Goal: Task Accomplishment & Management: Manage account settings

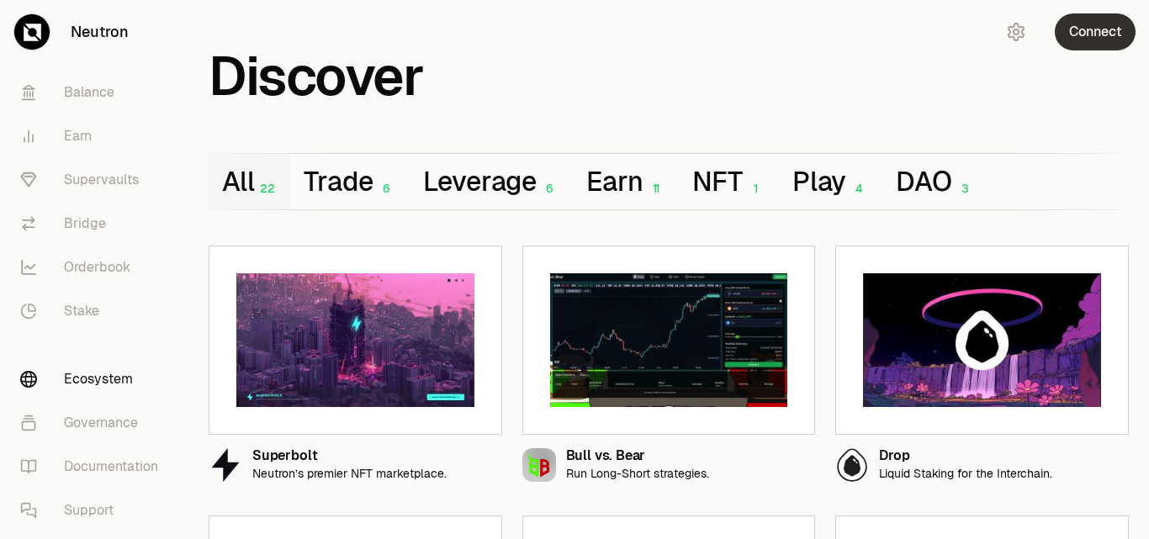
click at [1080, 31] on button "Connect" at bounding box center [1095, 31] width 81 height 37
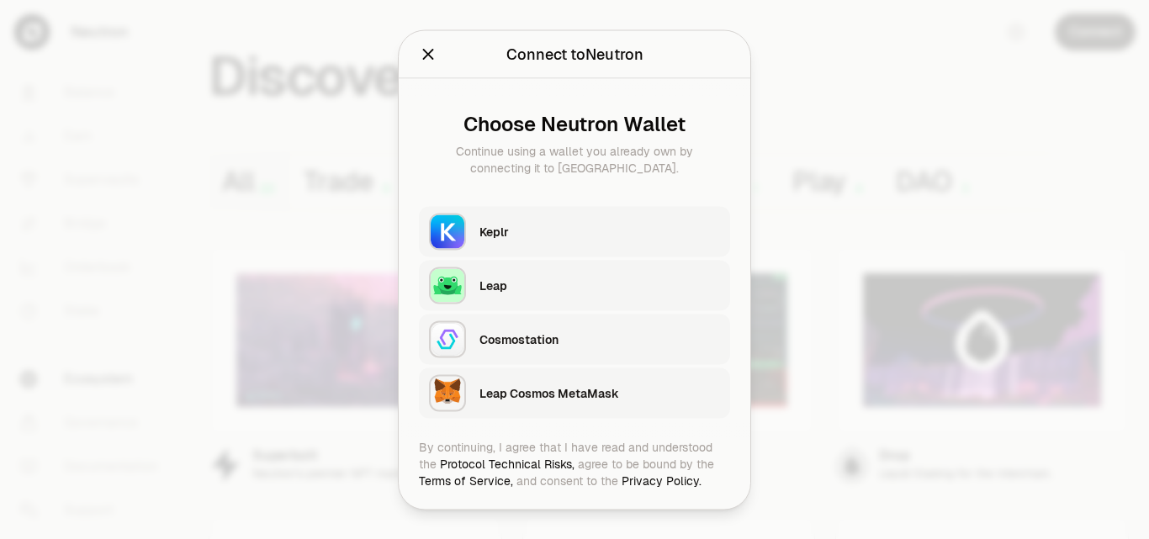
click at [496, 236] on div "Keplr" at bounding box center [600, 231] width 241 height 17
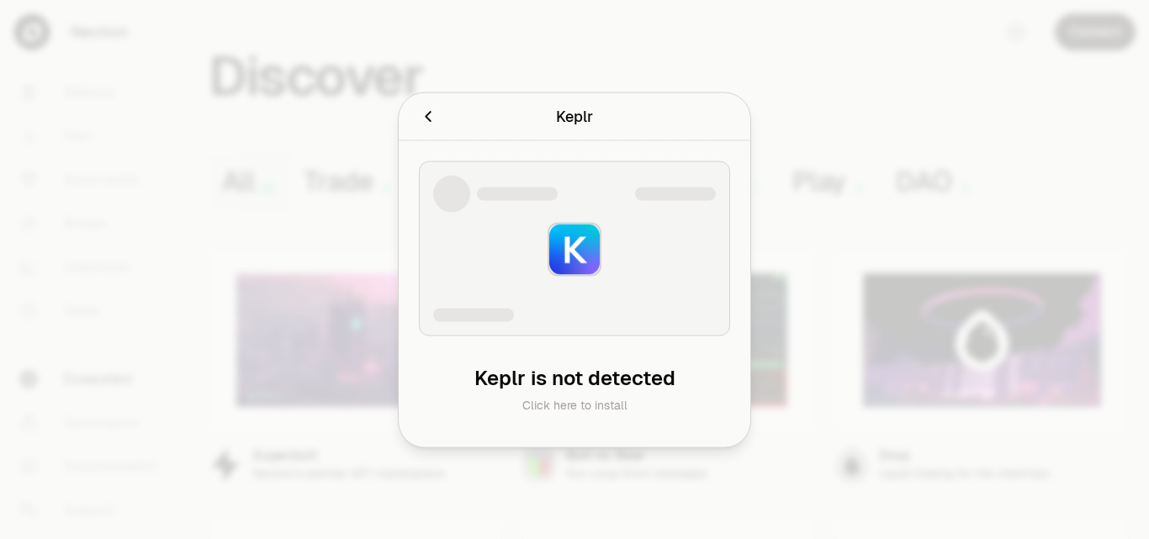
click at [432, 120] on icon "Cancel" at bounding box center [428, 116] width 19 height 19
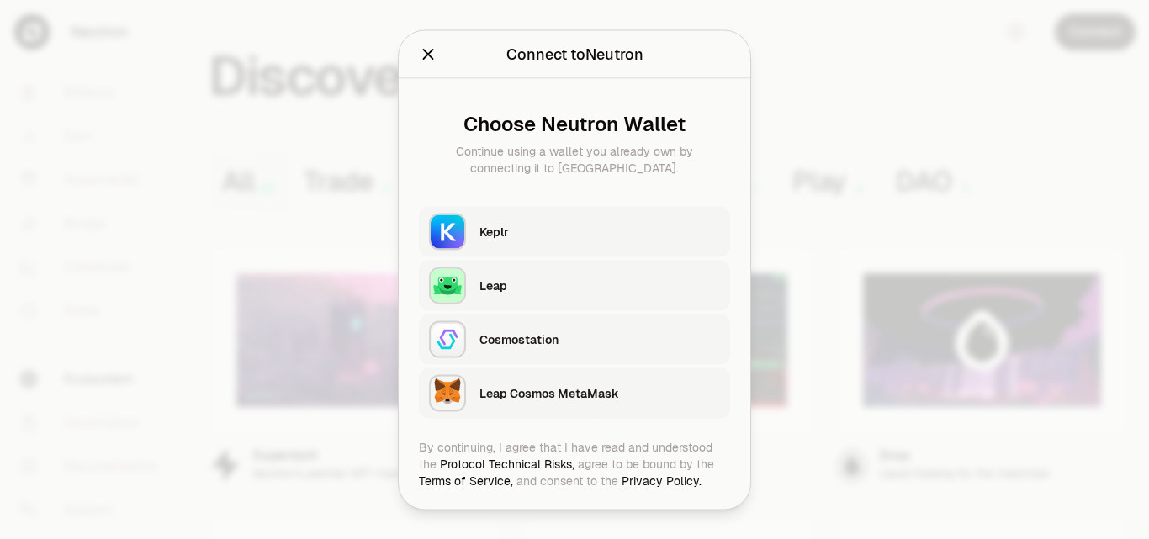
click at [558, 238] on div "Keplr" at bounding box center [600, 231] width 241 height 17
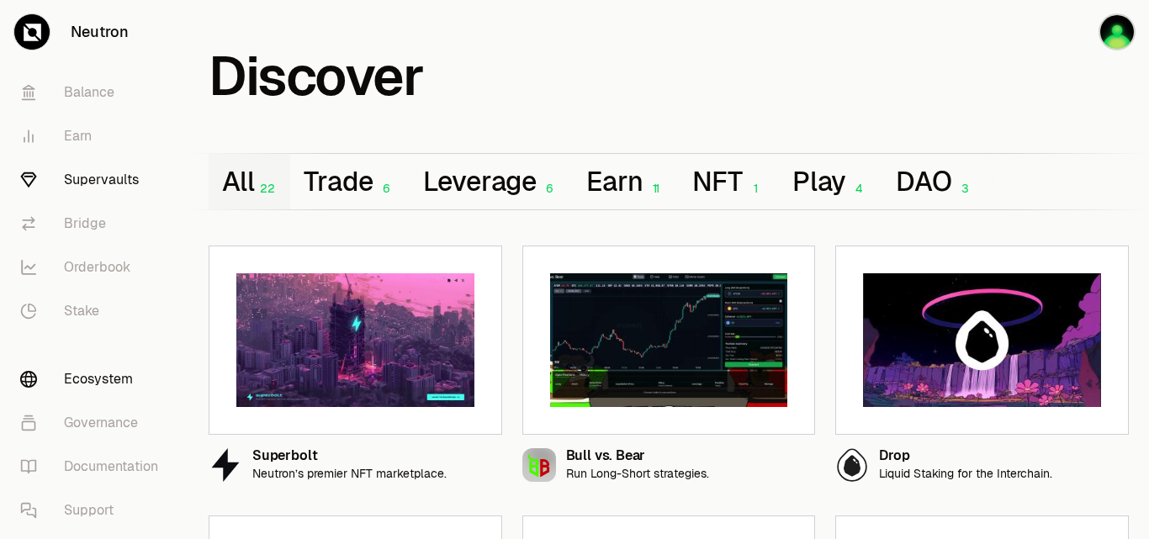
click at [138, 185] on link "Supervaults" at bounding box center [94, 180] width 175 height 44
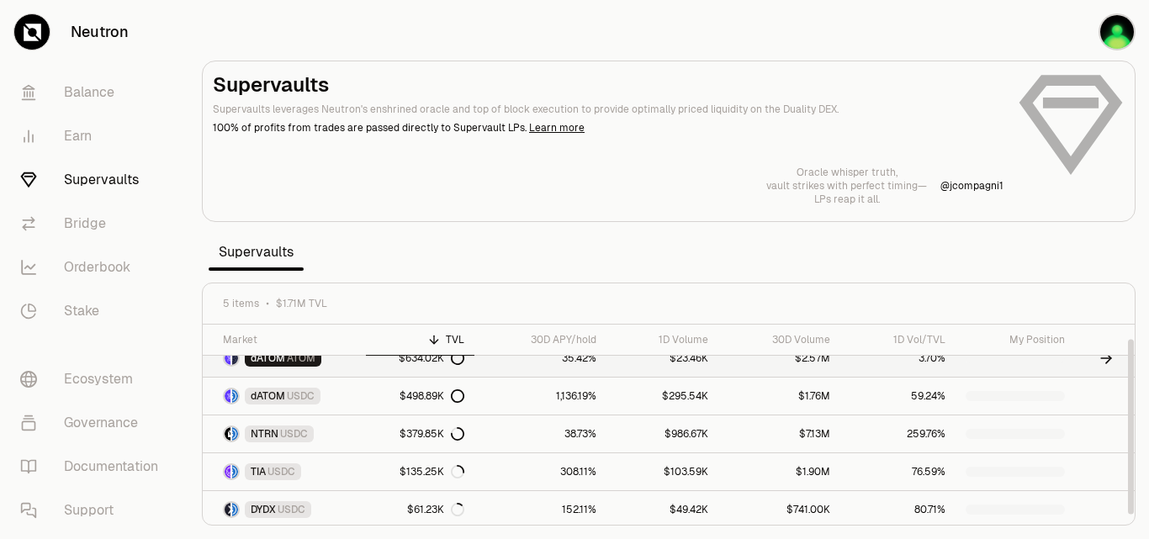
scroll to position [19, 0]
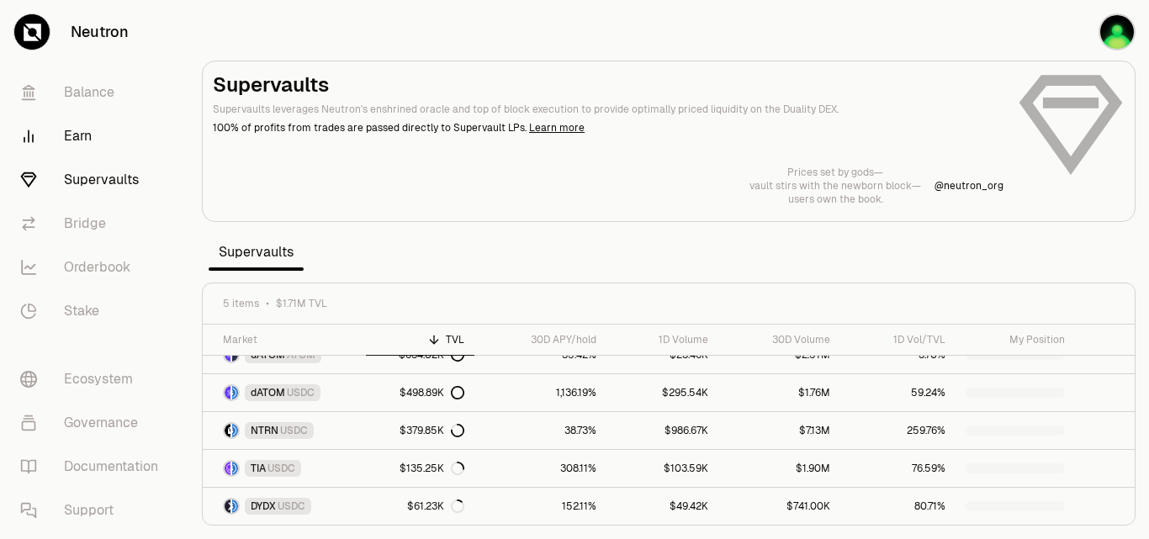
click at [68, 136] on link "Earn" at bounding box center [94, 136] width 175 height 44
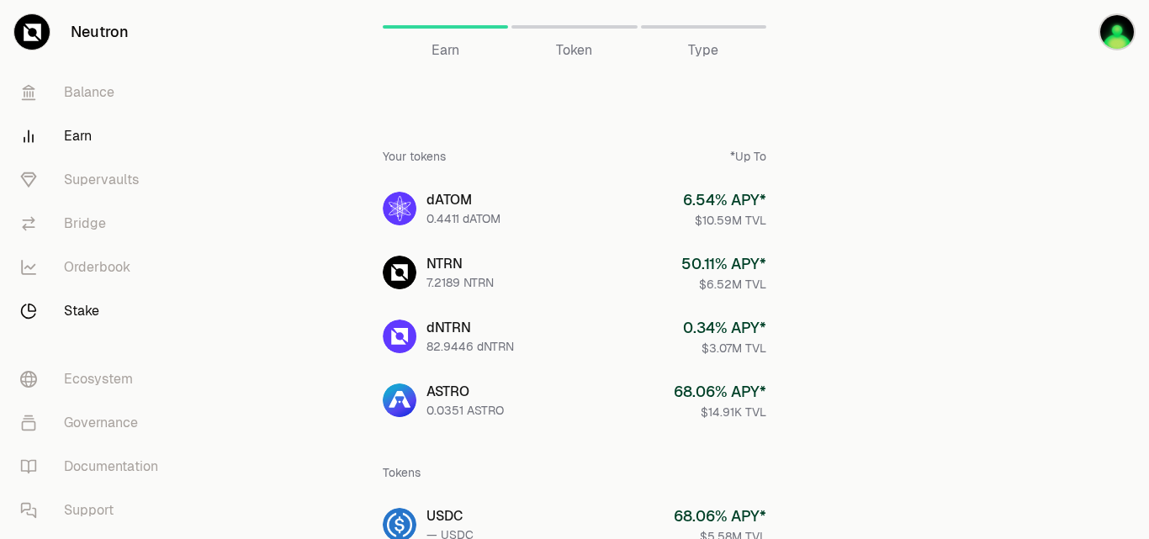
click at [66, 318] on link "Stake" at bounding box center [94, 311] width 175 height 44
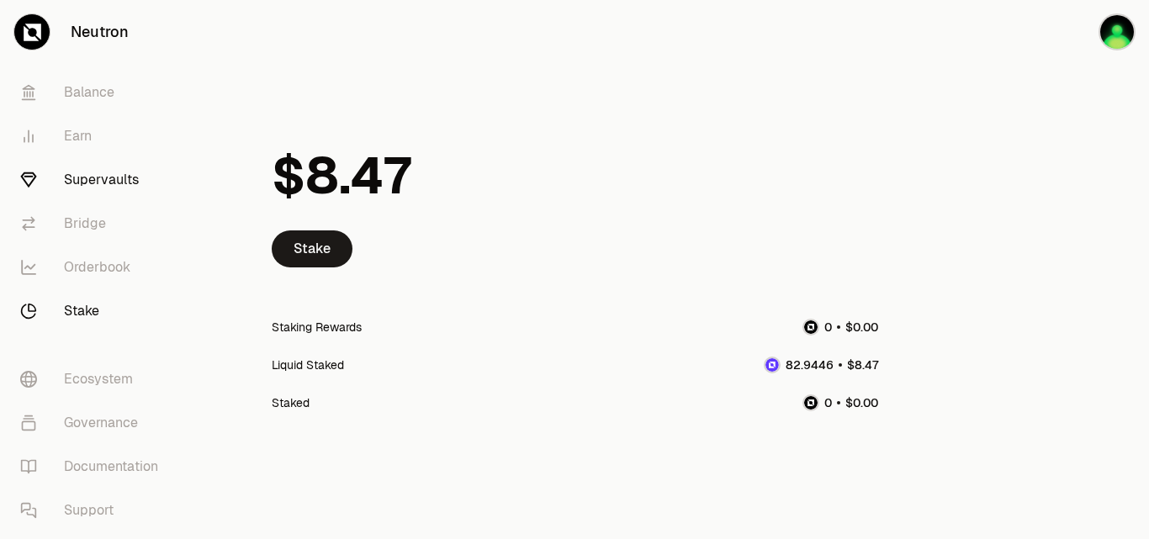
click at [120, 185] on link "Supervaults" at bounding box center [94, 180] width 175 height 44
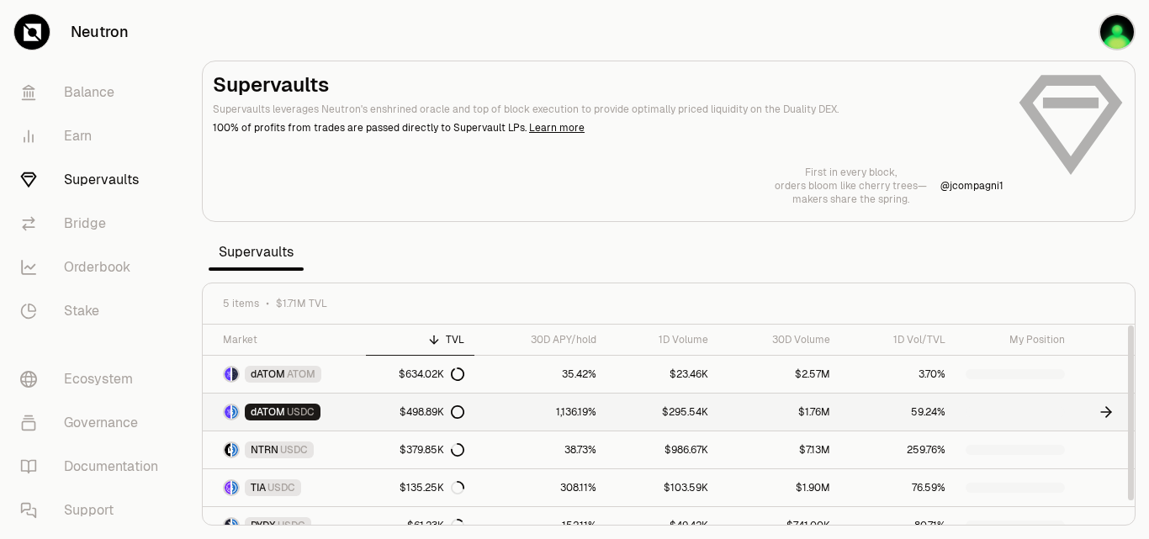
click at [1107, 412] on icon at bounding box center [1106, 412] width 10 height 0
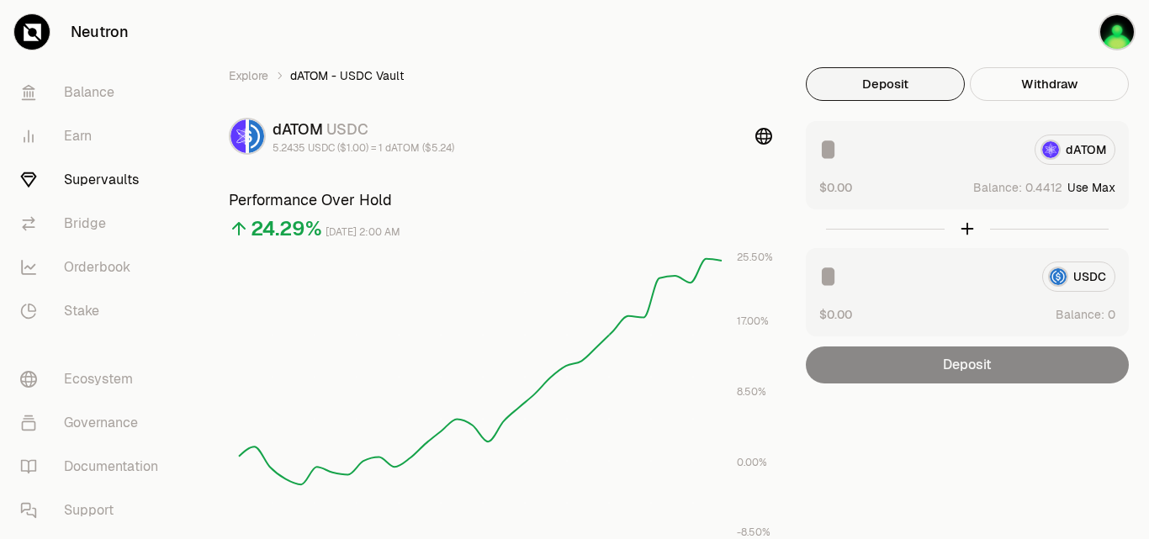
click at [36, 30] on icon at bounding box center [33, 33] width 18 height 18
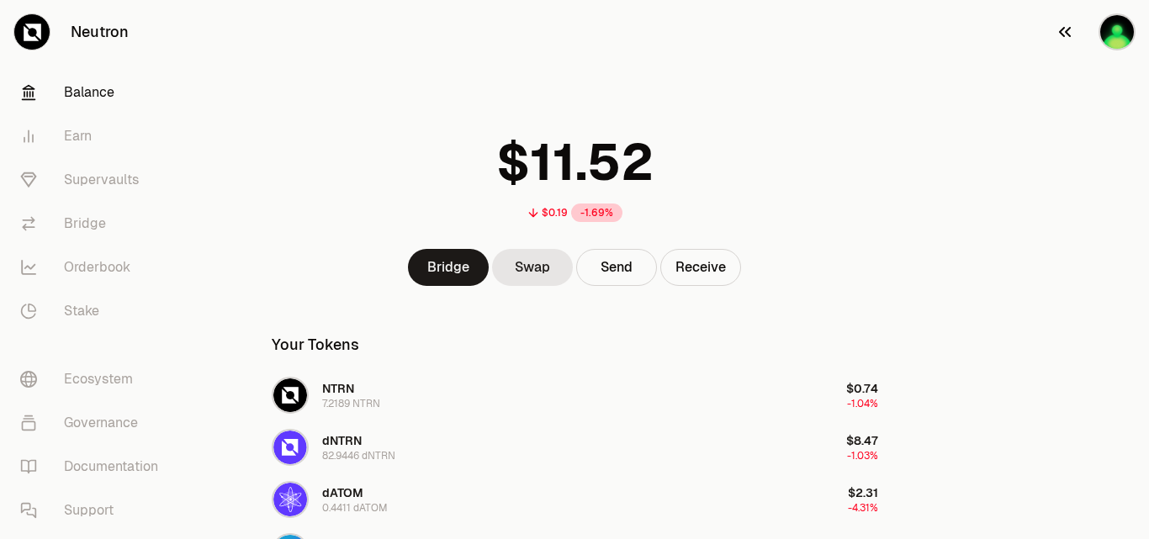
click at [1115, 29] on img "button" at bounding box center [1117, 31] width 37 height 37
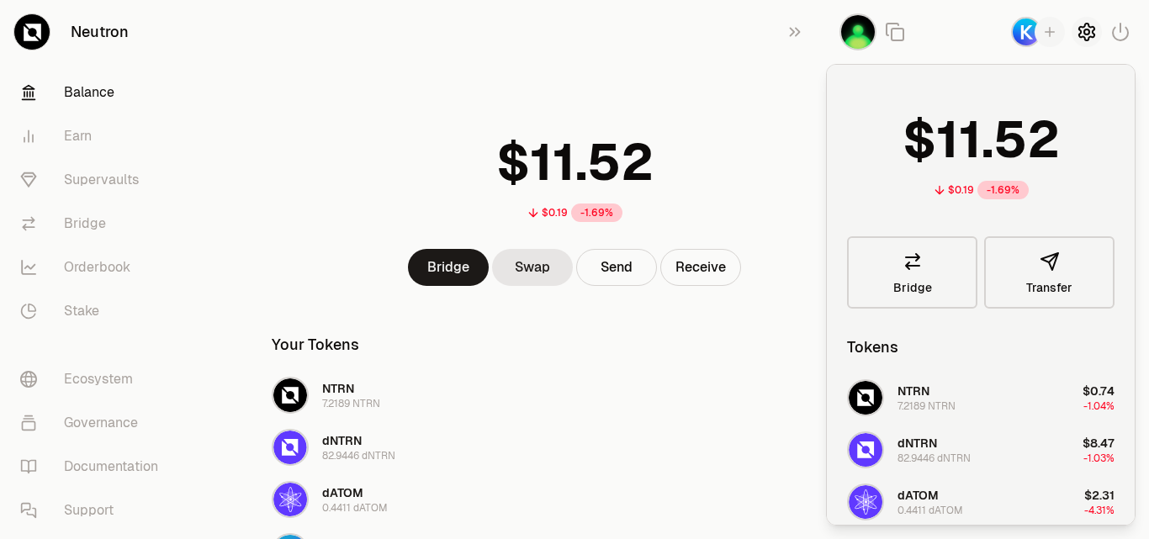
click at [1090, 31] on icon "button" at bounding box center [1087, 32] width 20 height 20
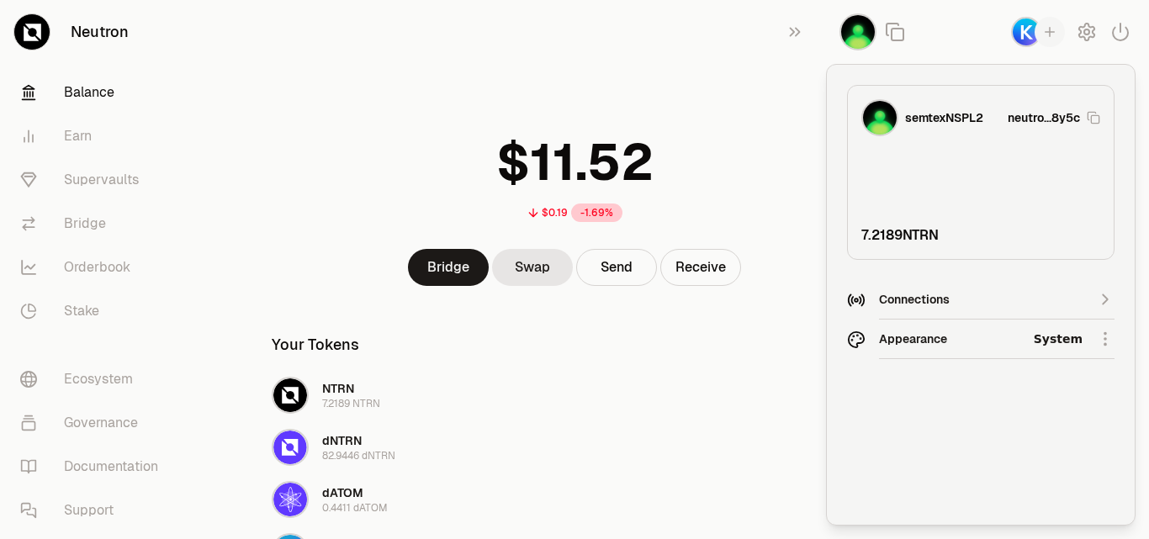
click at [1104, 342] on html "Neutron Balance Earn Supervaults Bridge Orderbook Stake Ecosystem Governance Do…" at bounding box center [574, 431] width 1149 height 863
click at [962, 418] on div "Dark" at bounding box center [1033, 417] width 153 height 34
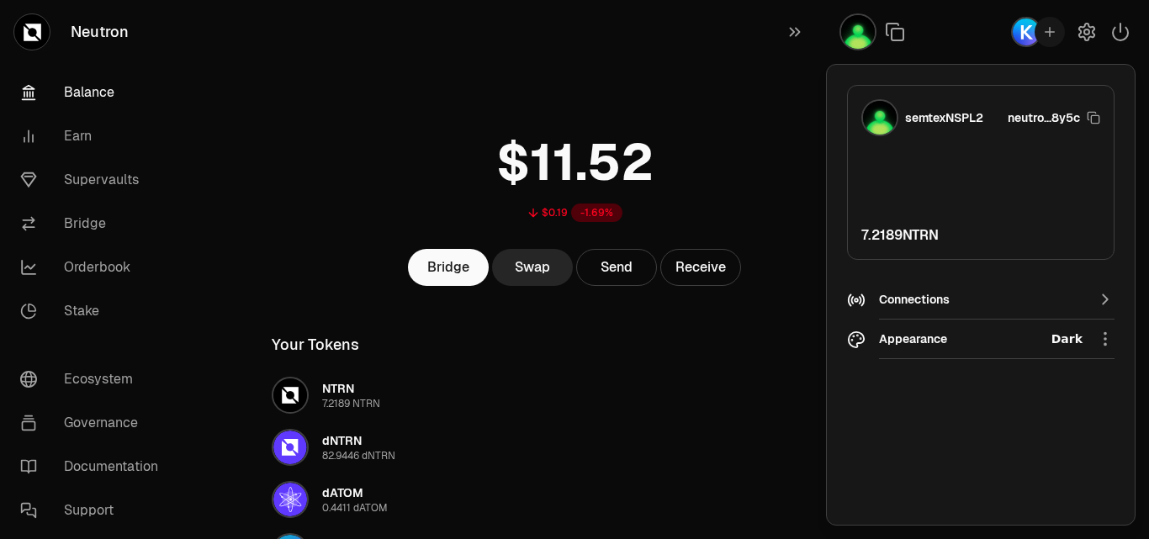
click at [726, 126] on div "$0.19 -1.69%" at bounding box center [575, 173] width 647 height 131
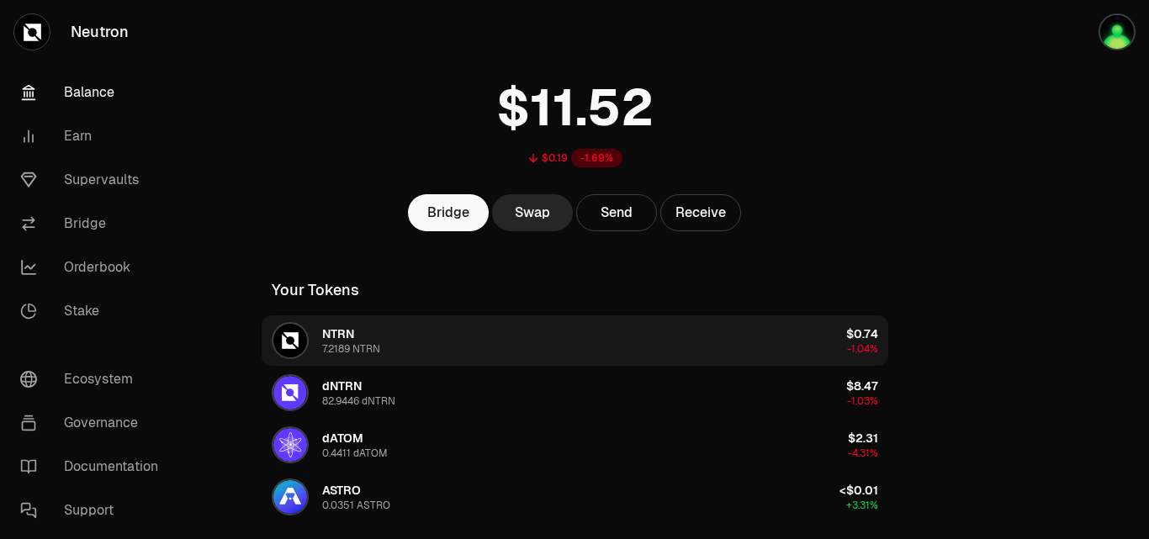
scroll to position [84, 0]
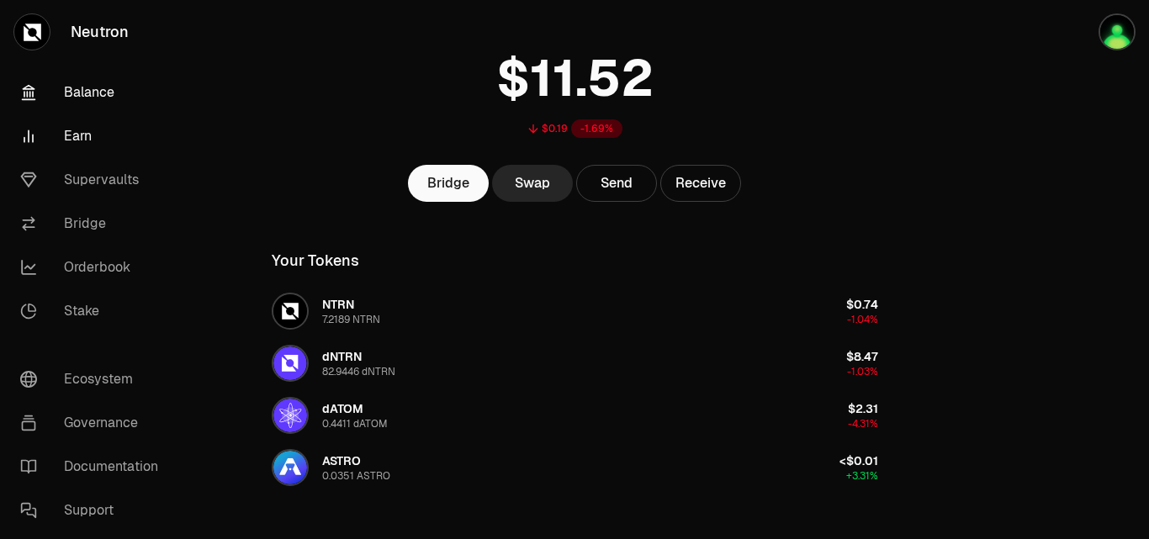
click at [71, 143] on link "Earn" at bounding box center [94, 136] width 175 height 44
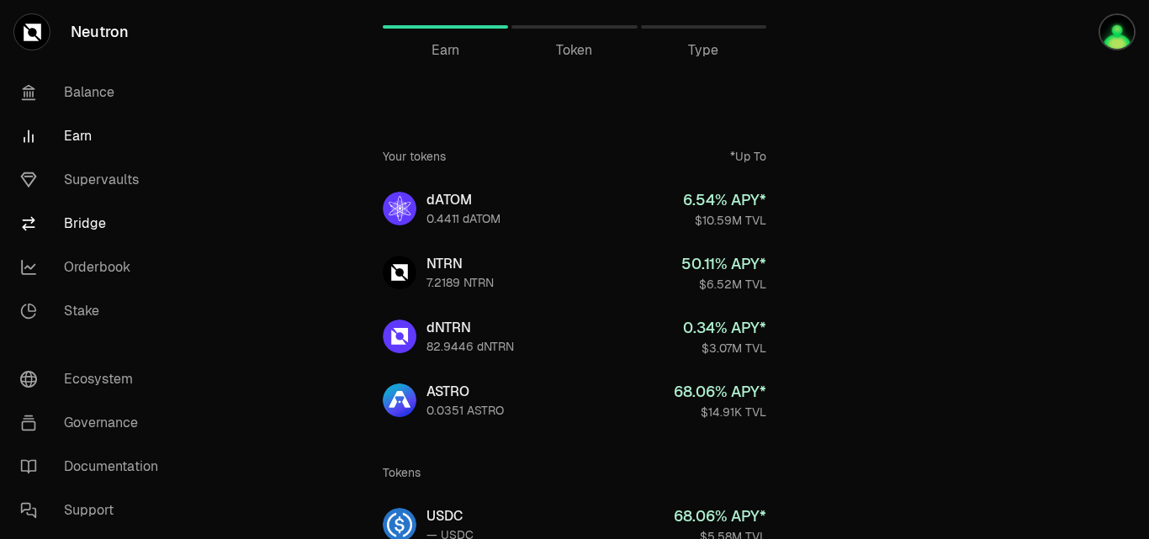
click at [82, 220] on link "Bridge" at bounding box center [94, 224] width 175 height 44
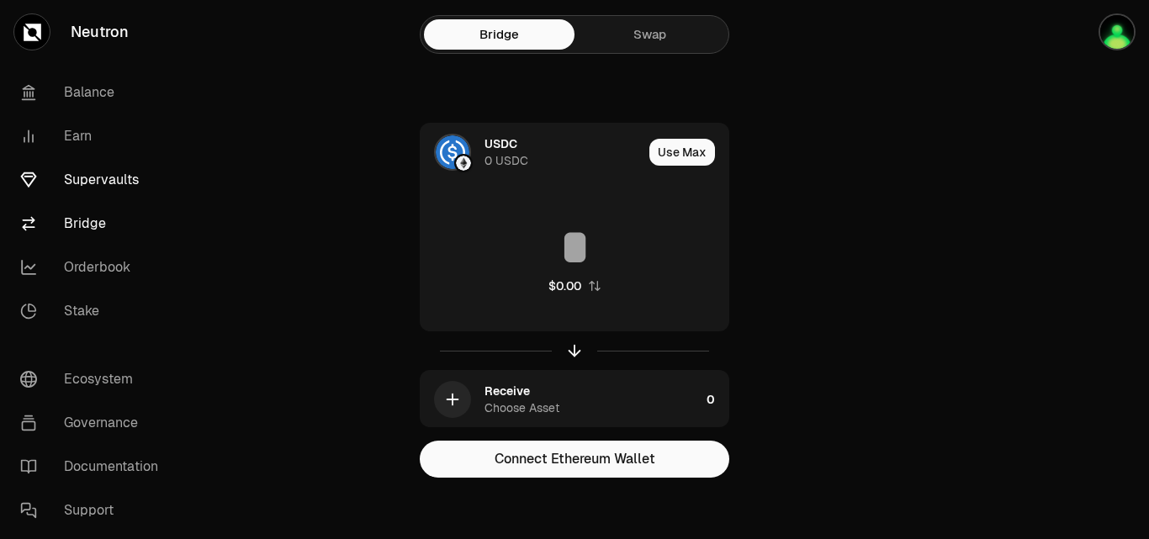
click at [96, 181] on link "Supervaults" at bounding box center [94, 180] width 175 height 44
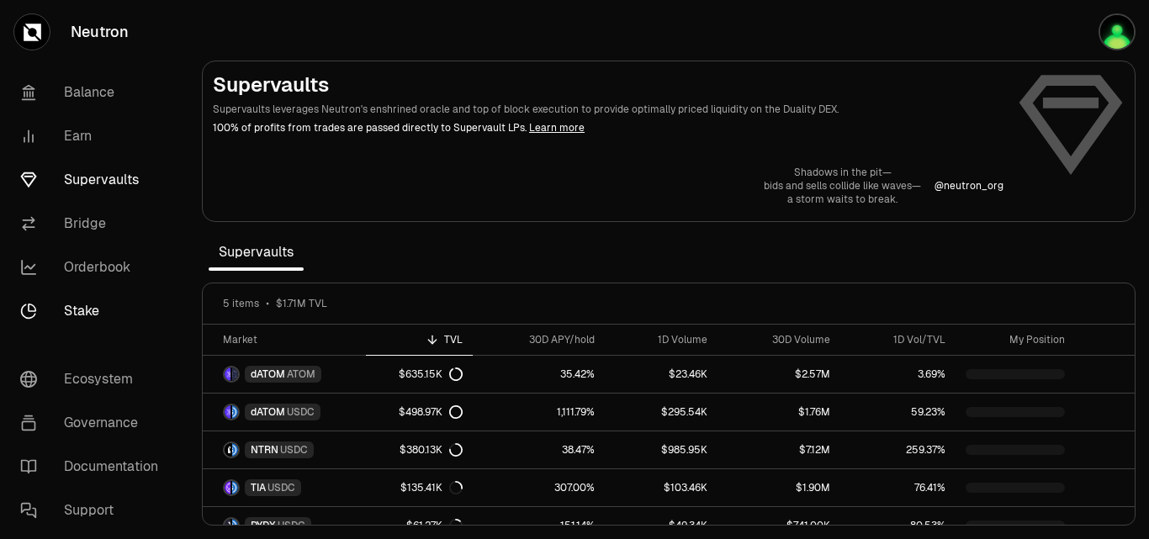
click at [76, 305] on link "Stake" at bounding box center [94, 311] width 175 height 44
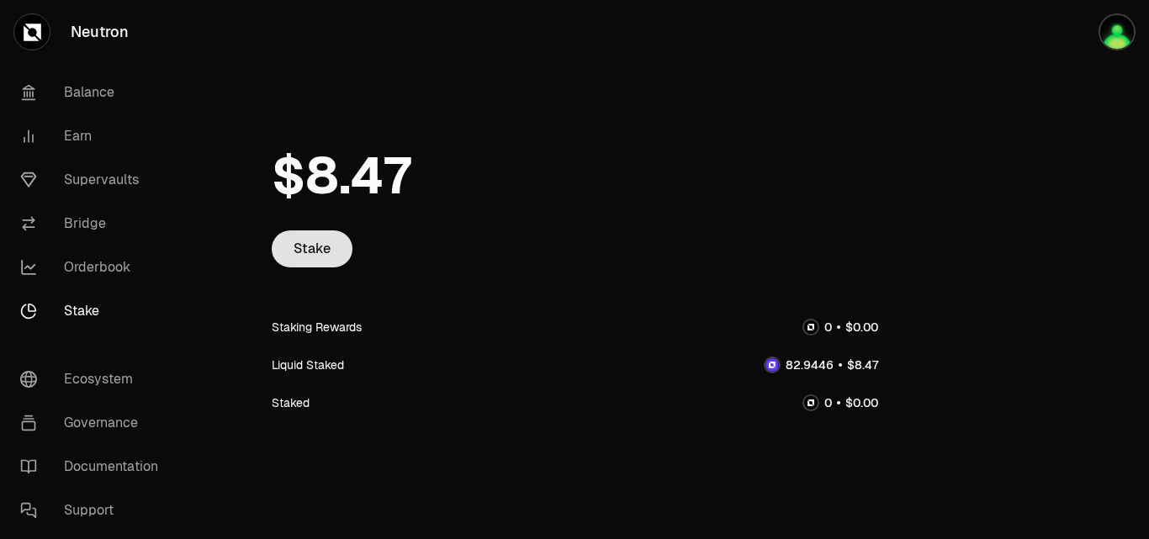
click at [302, 257] on link "Stake" at bounding box center [312, 248] width 81 height 37
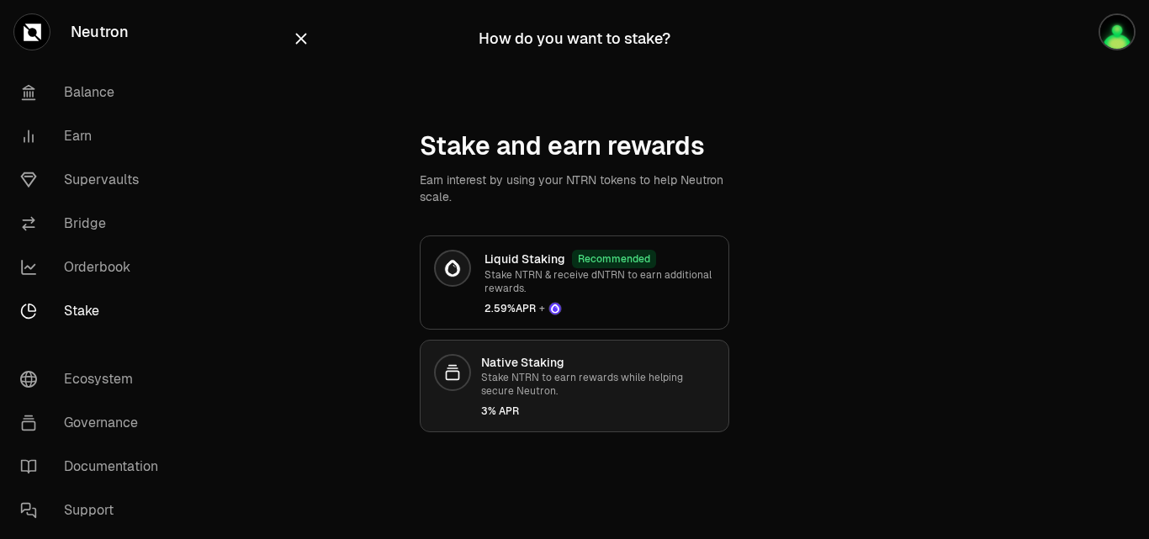
click at [486, 384] on p "Stake NTRN to earn rewards while helping secure Neutron." at bounding box center [598, 384] width 234 height 27
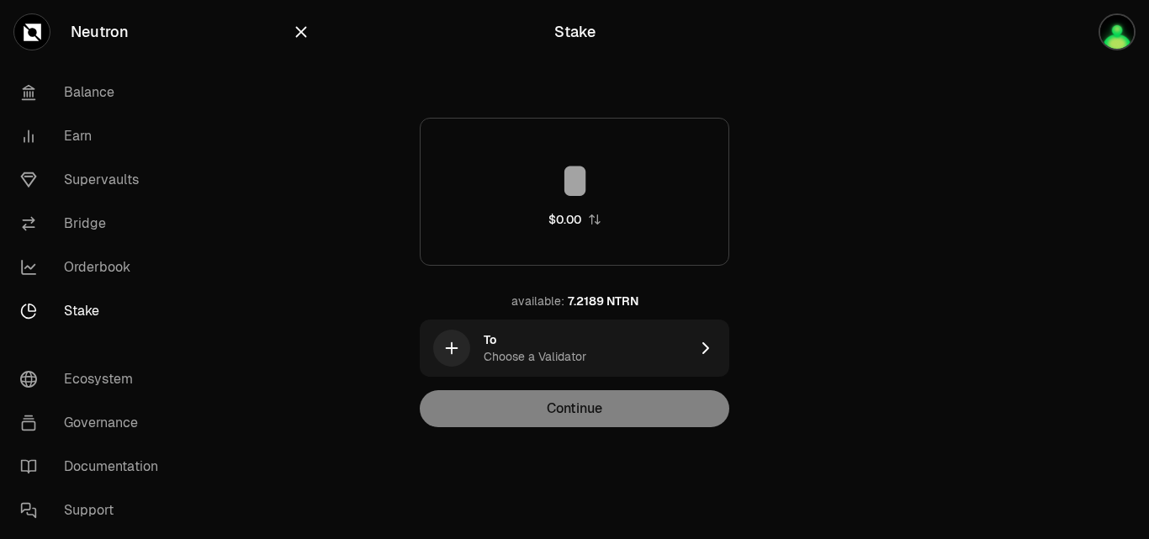
click at [592, 183] on input at bounding box center [575, 181] width 308 height 50
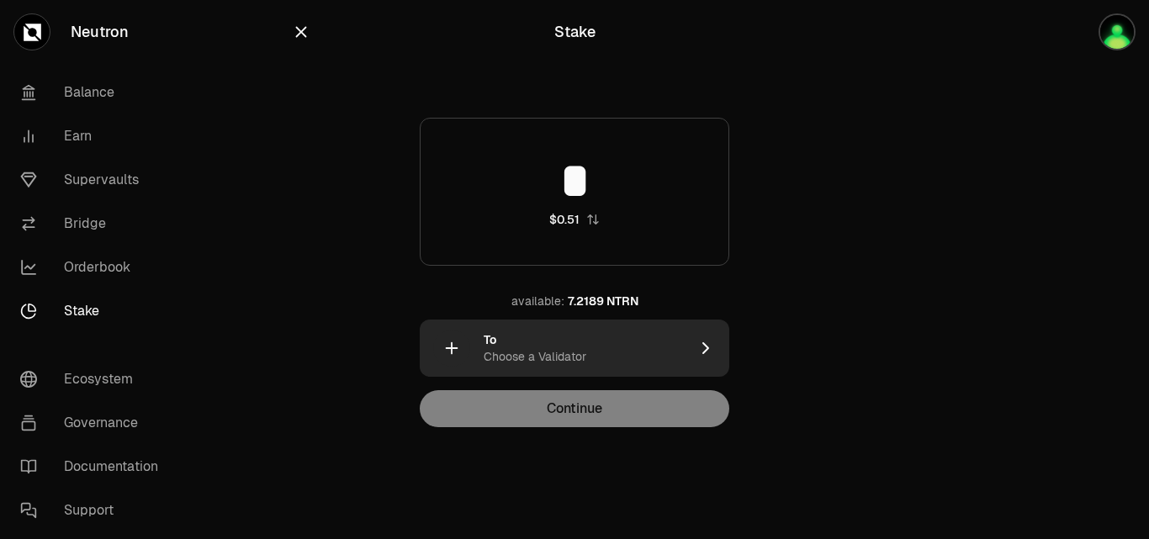
type input "*"
click at [714, 348] on icon "button" at bounding box center [706, 348] width 20 height 20
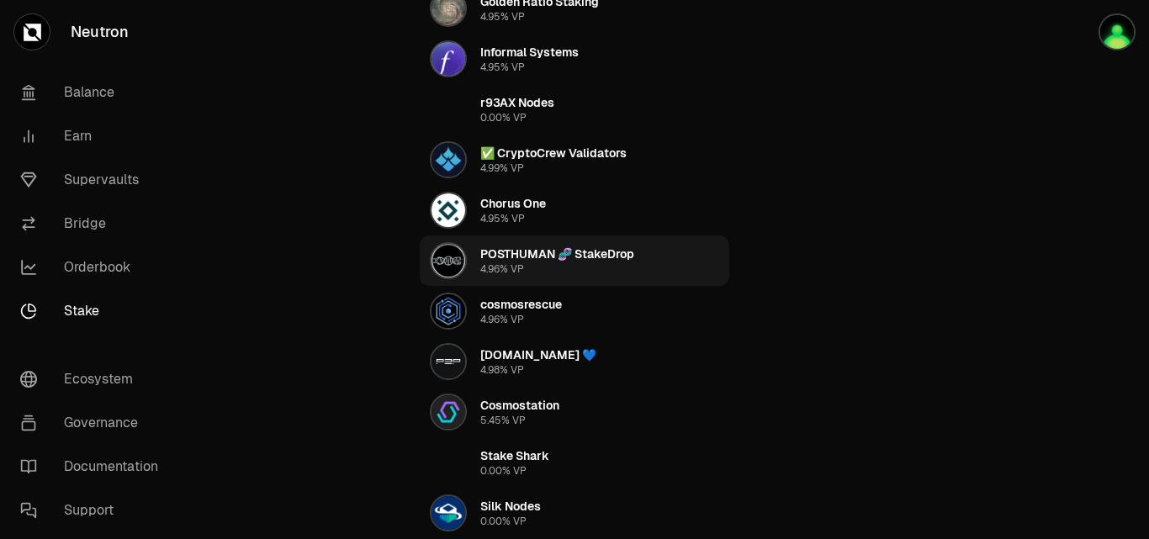
scroll to position [995, 0]
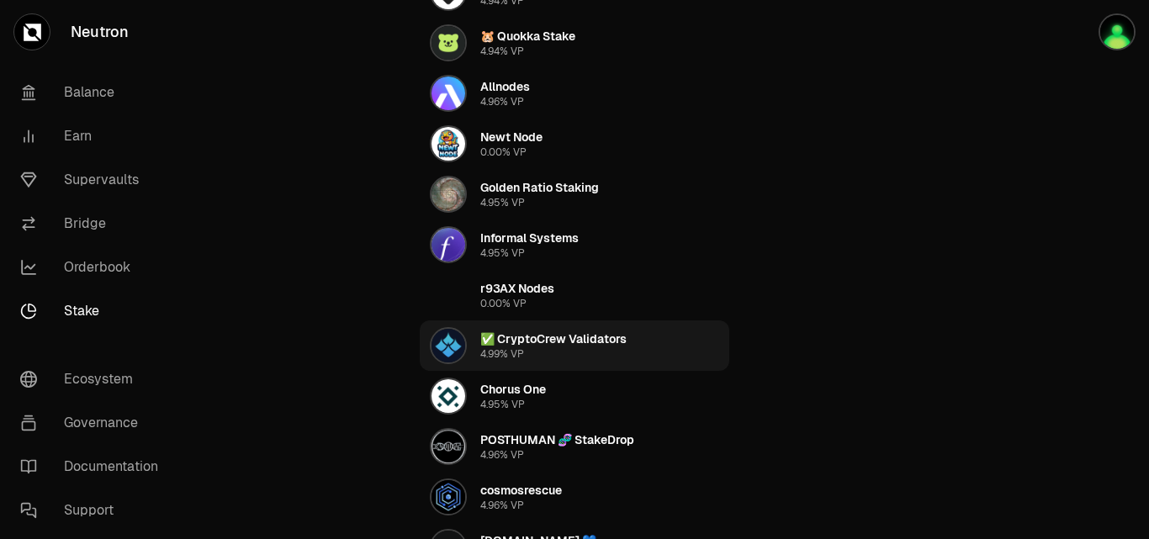
click at [544, 339] on div "✅ CryptoCrew Validators" at bounding box center [553, 339] width 146 height 17
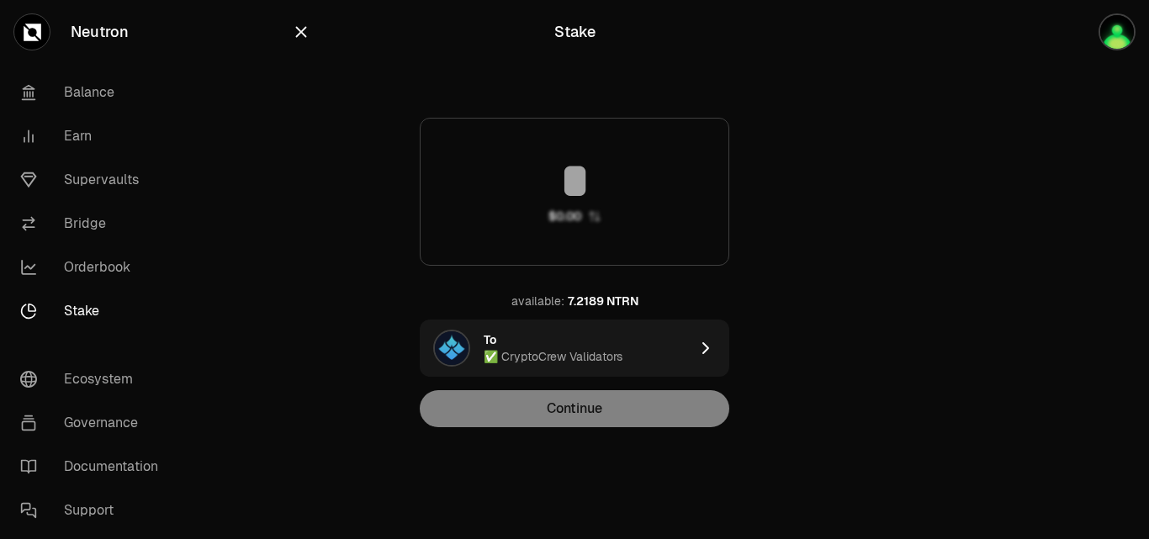
scroll to position [0, 0]
click at [585, 169] on input at bounding box center [575, 181] width 308 height 50
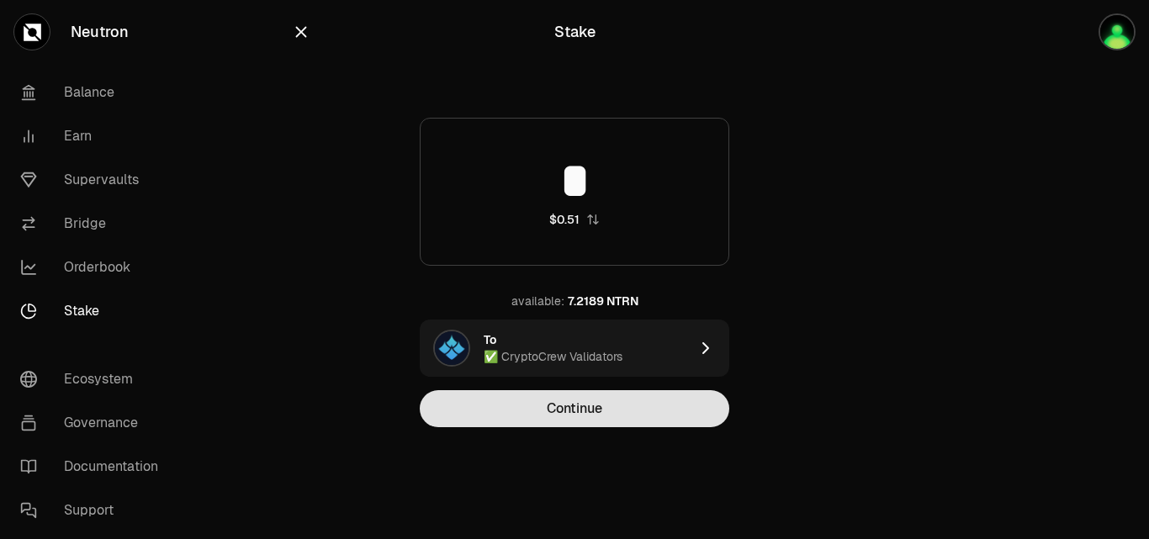
type input "*"
click at [598, 408] on button "Continue" at bounding box center [575, 408] width 310 height 37
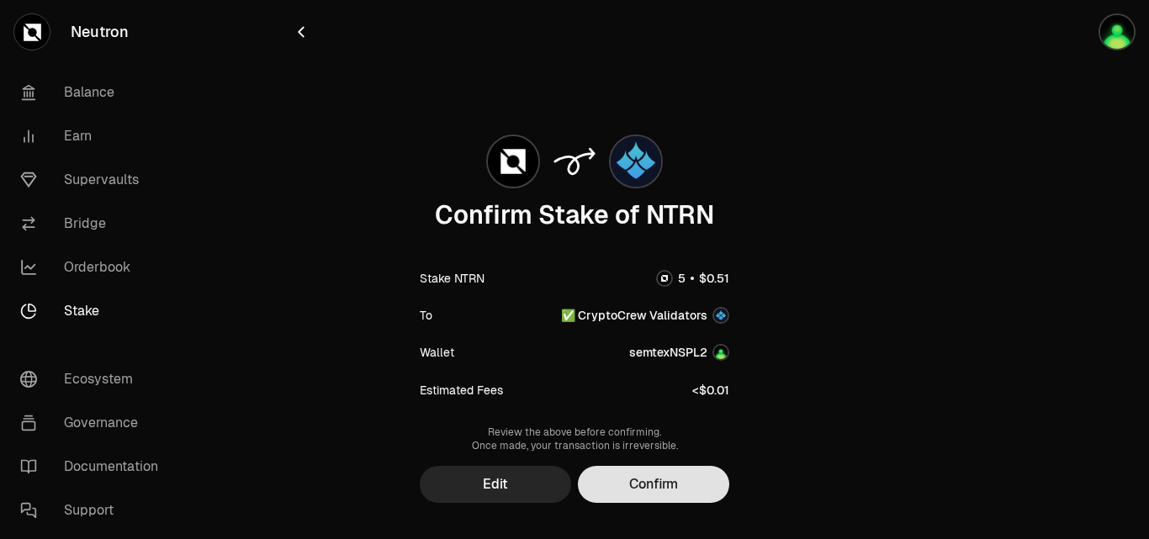
click at [665, 495] on button "Confirm" at bounding box center [653, 484] width 151 height 37
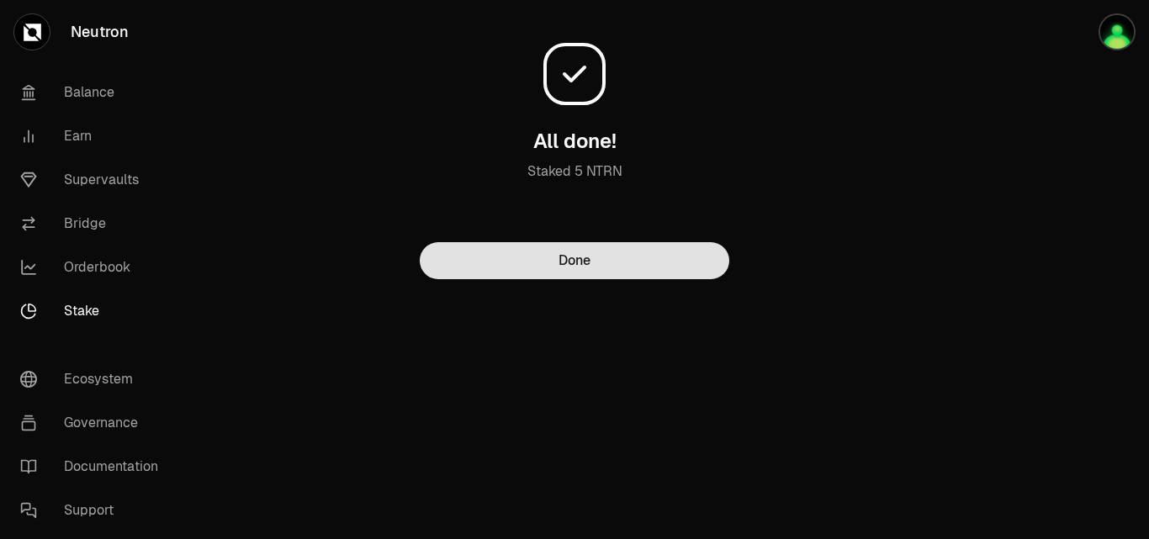
click at [587, 260] on button "Done" at bounding box center [575, 260] width 310 height 37
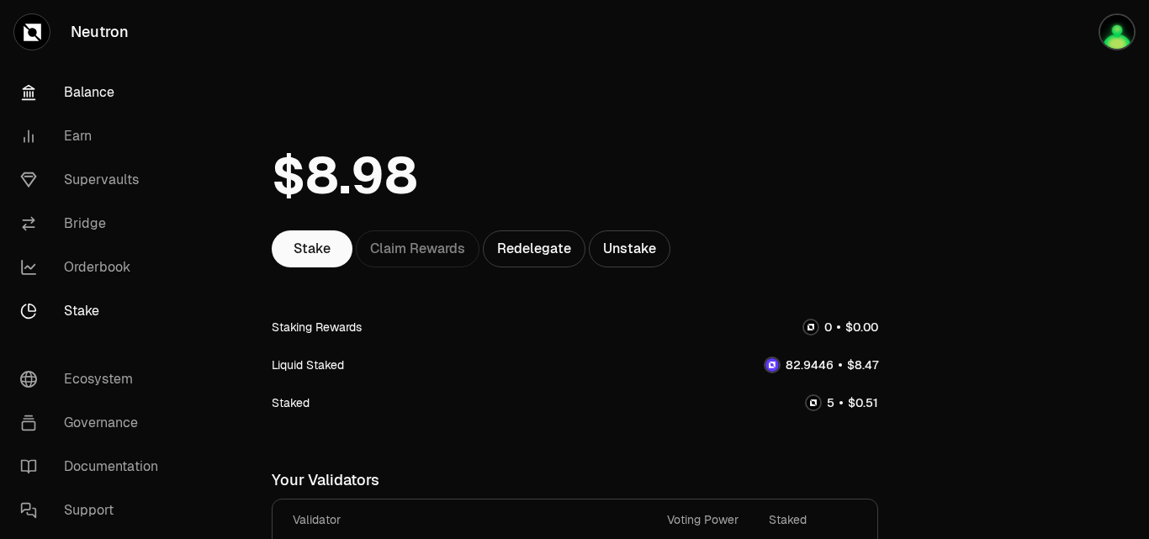
click at [101, 104] on link "Balance" at bounding box center [94, 93] width 175 height 44
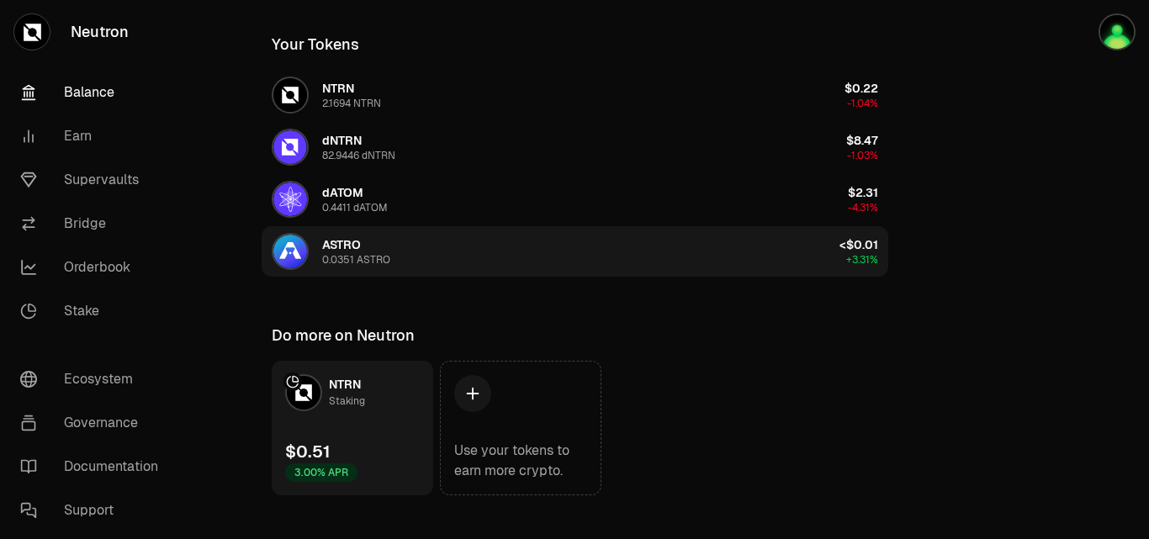
scroll to position [324, 0]
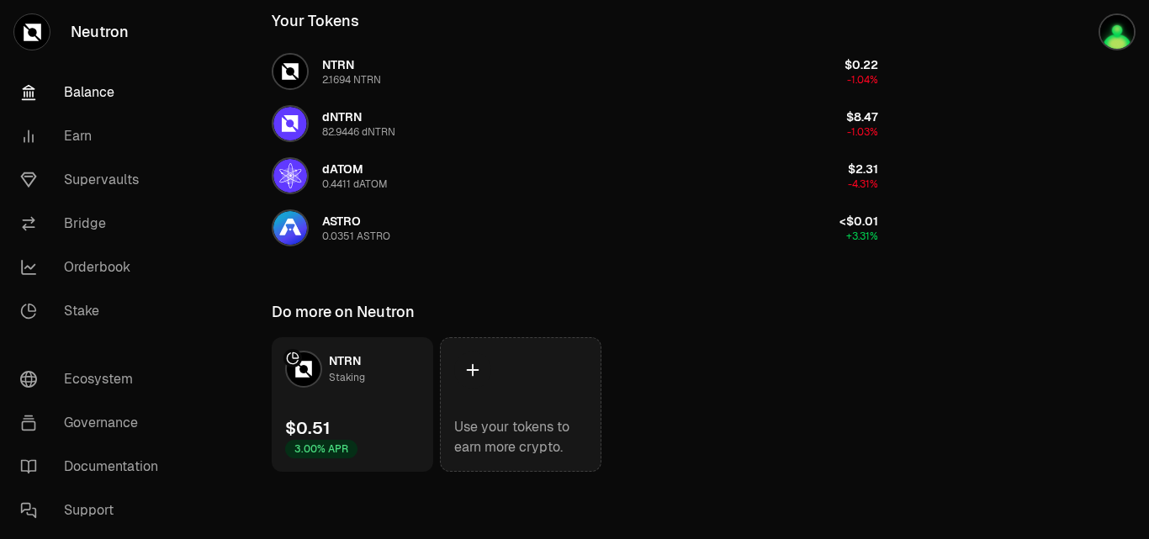
click at [464, 374] on icon at bounding box center [473, 370] width 19 height 19
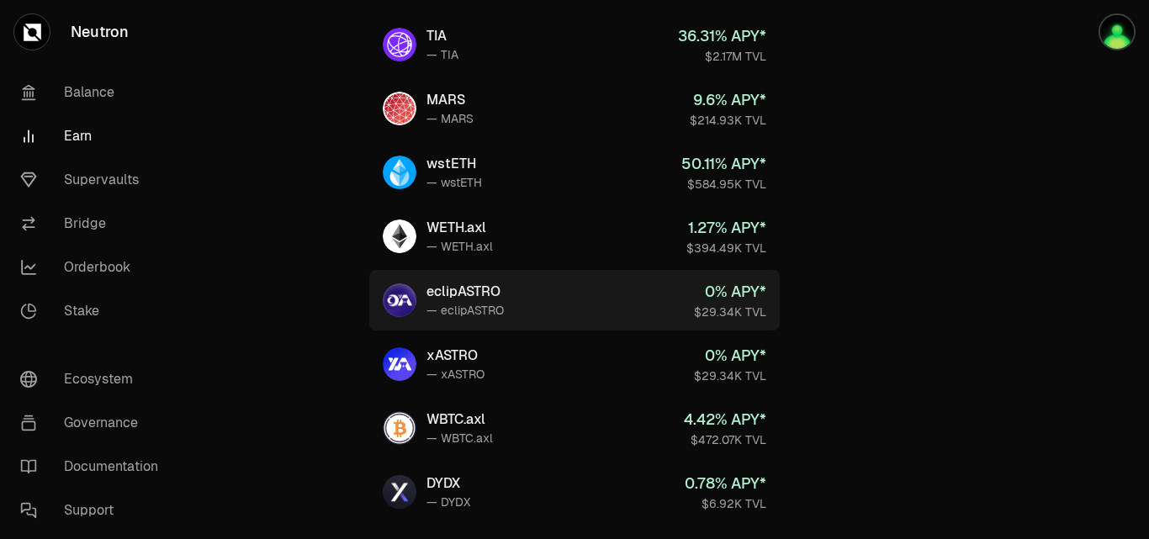
scroll to position [673, 0]
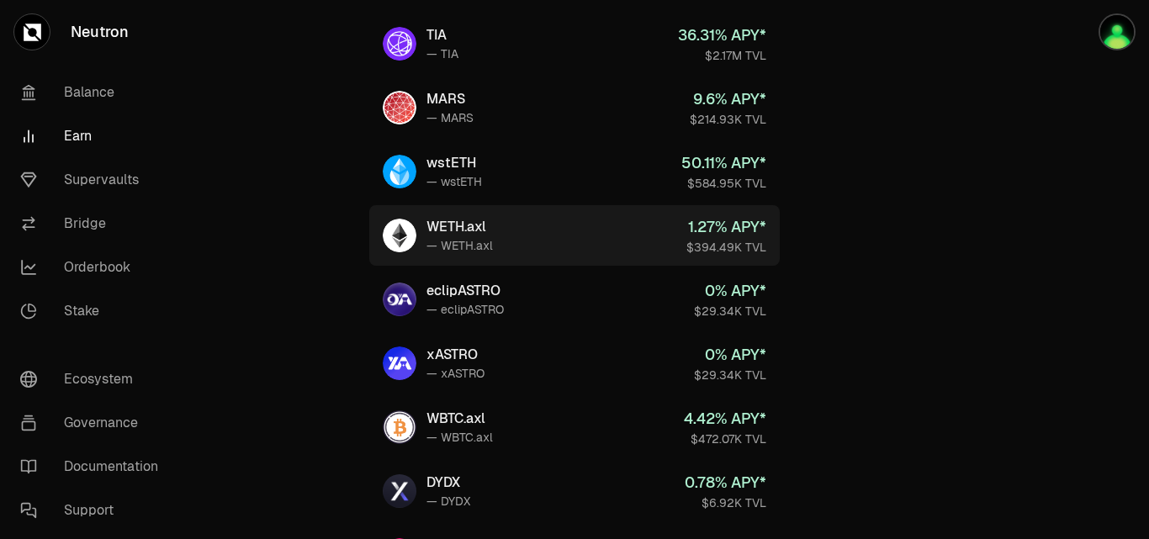
click at [464, 230] on div "WETH.axl" at bounding box center [460, 227] width 66 height 20
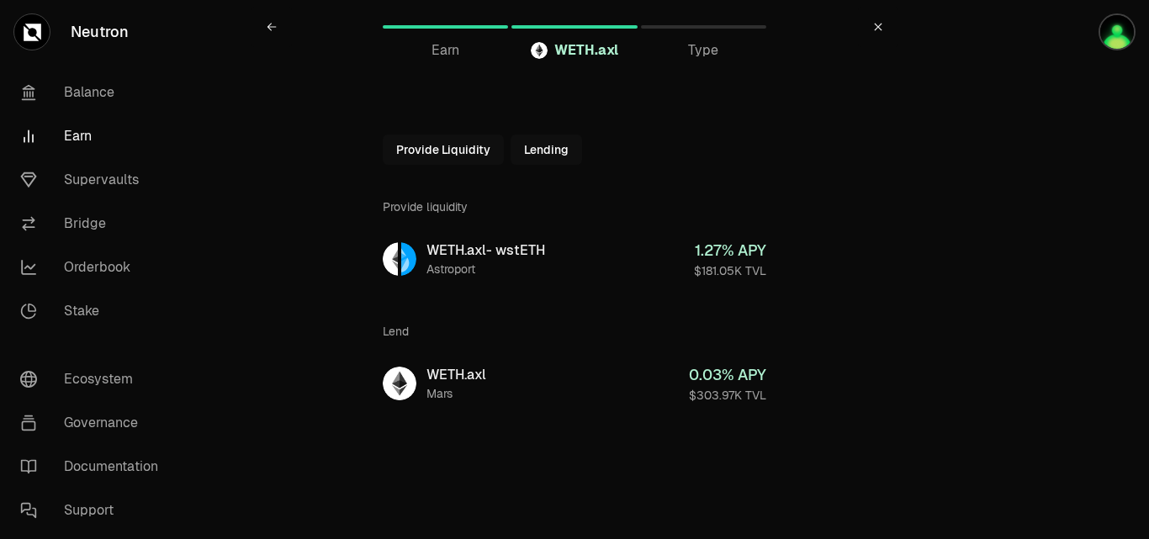
click at [551, 156] on button "Lending" at bounding box center [547, 150] width 72 height 30
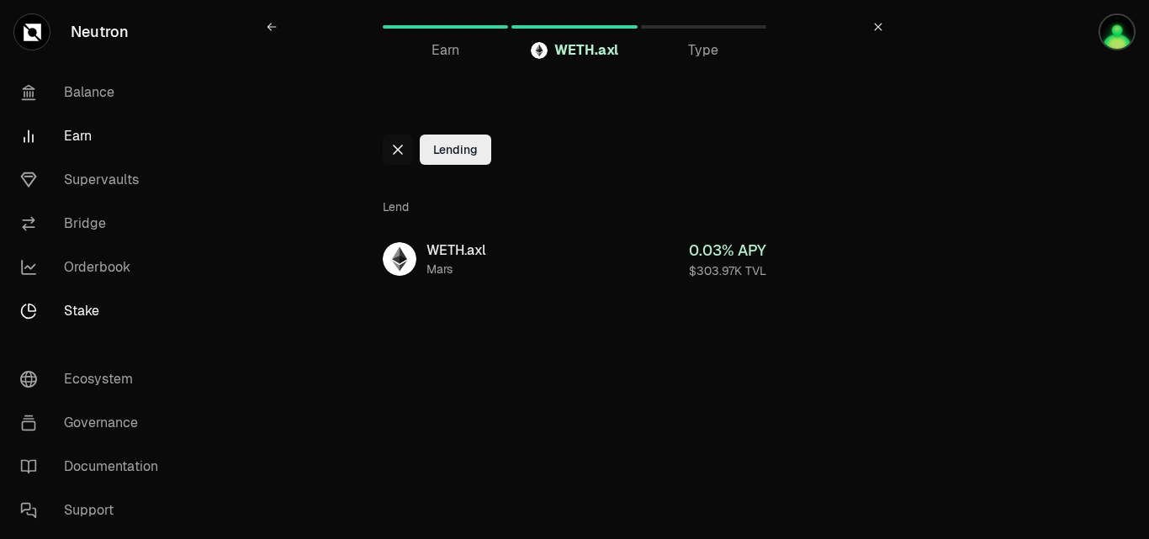
click at [97, 320] on link "Stake" at bounding box center [94, 311] width 175 height 44
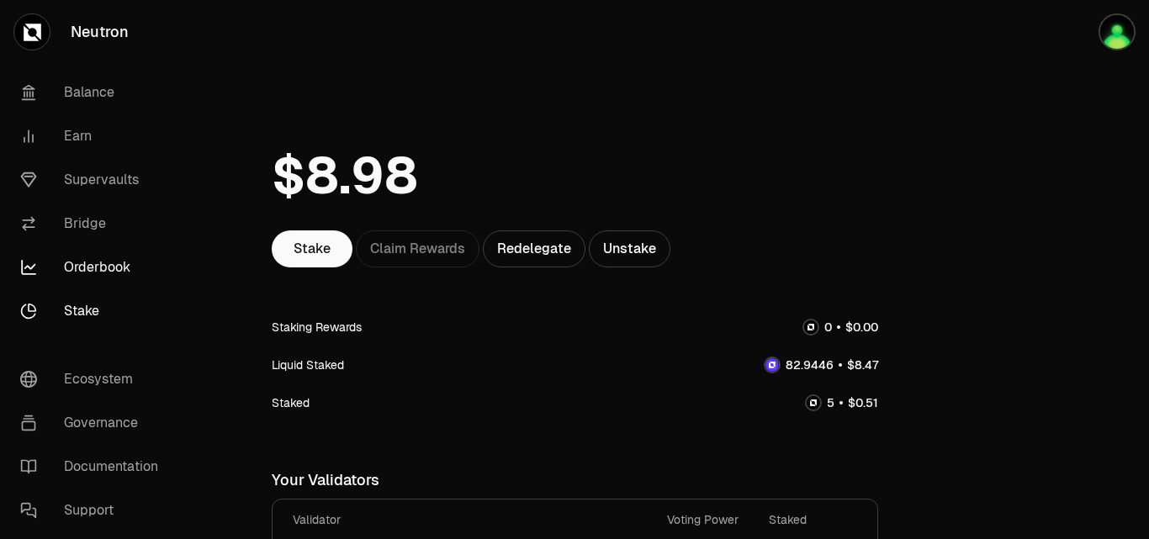
click at [103, 273] on link "Orderbook" at bounding box center [94, 268] width 175 height 44
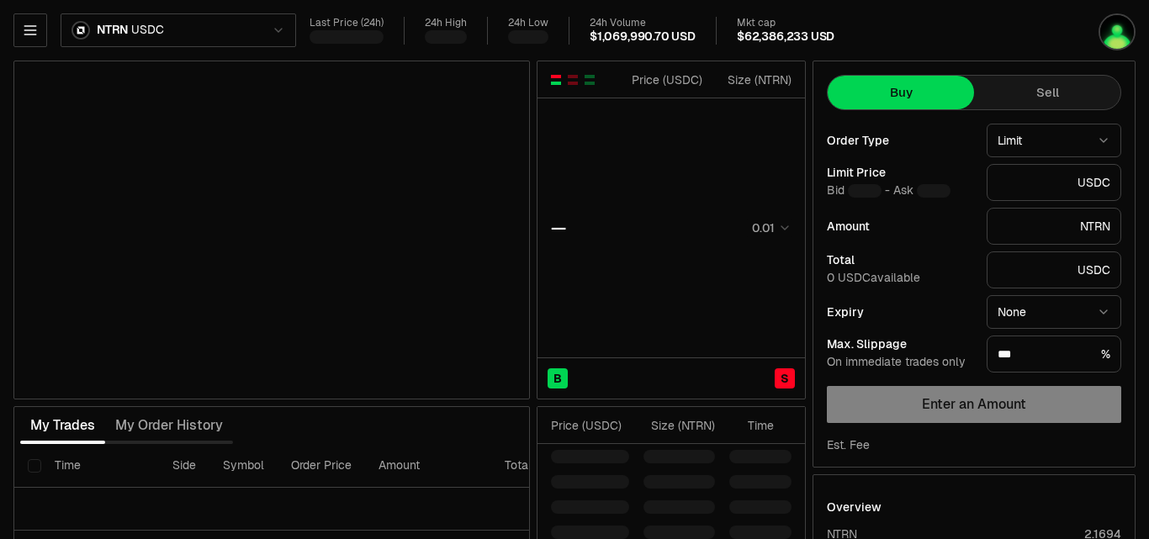
type input "********"
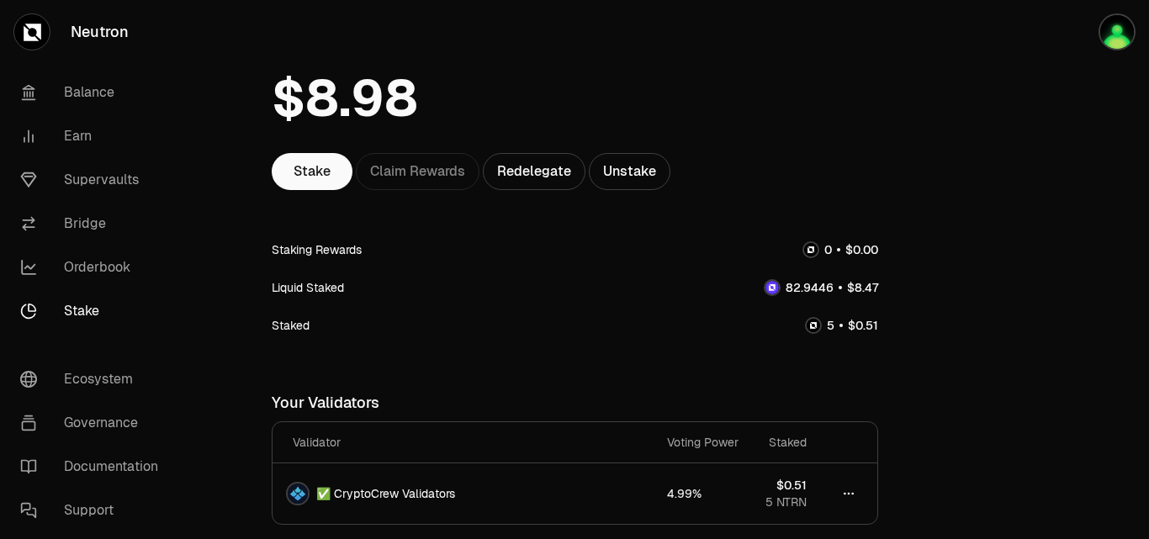
scroll to position [168, 0]
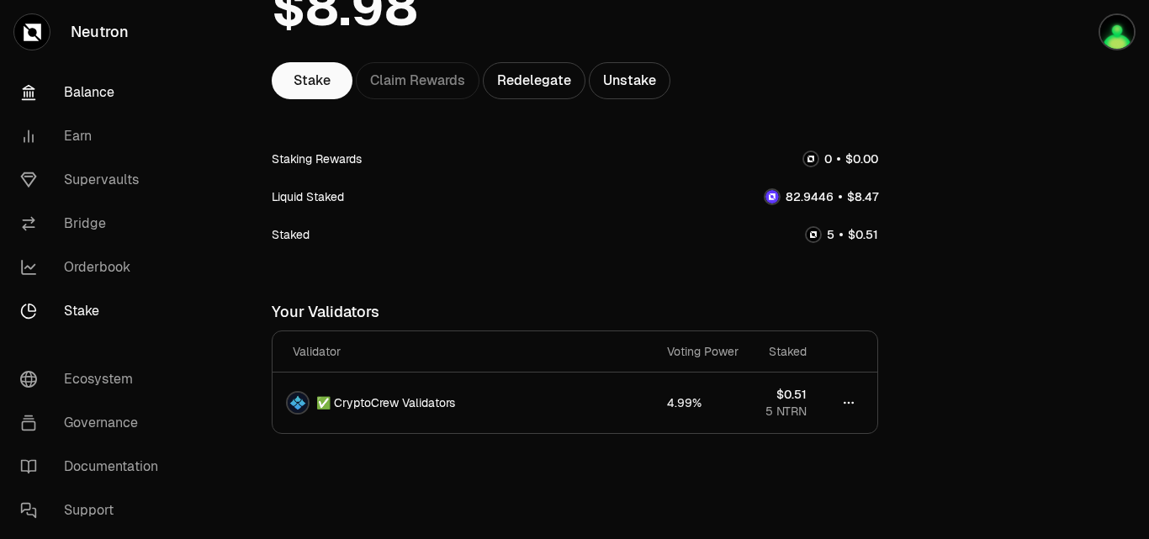
click at [89, 82] on link "Balance" at bounding box center [94, 93] width 175 height 44
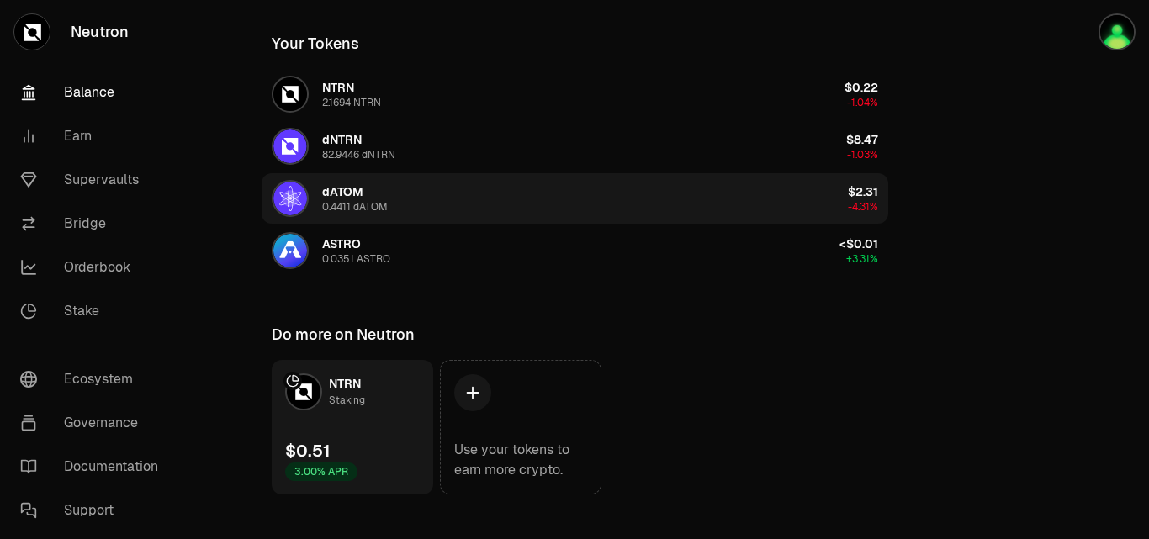
scroll to position [324, 0]
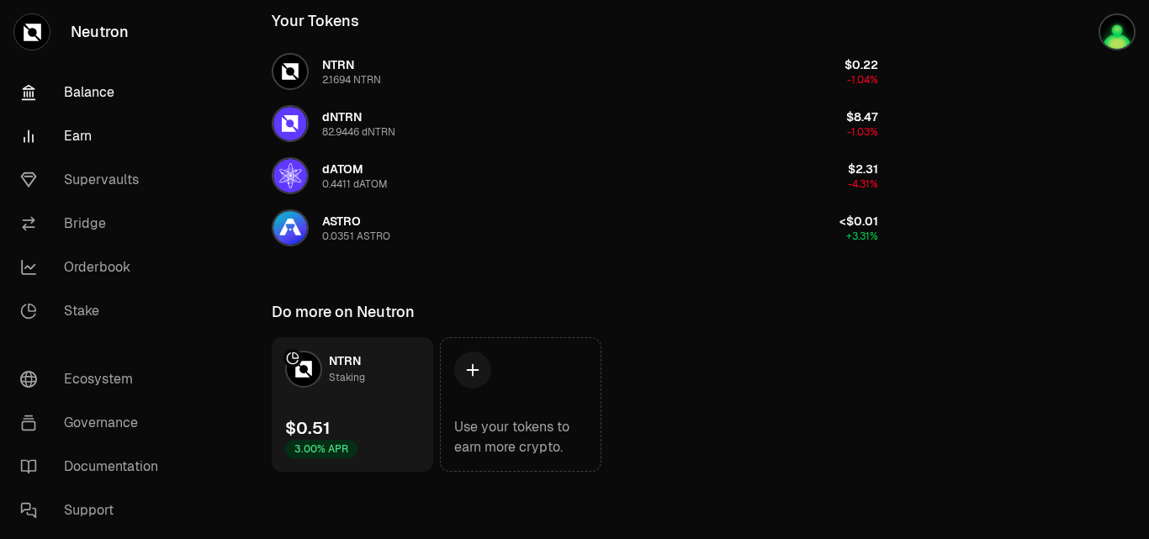
click at [75, 140] on link "Earn" at bounding box center [94, 136] width 175 height 44
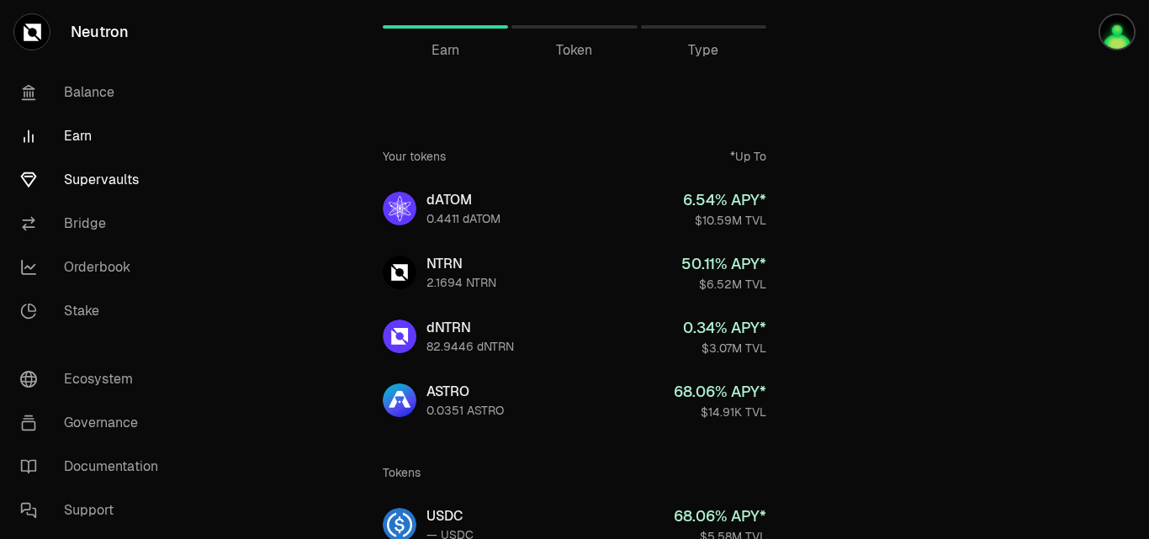
click at [114, 179] on link "Supervaults" at bounding box center [94, 180] width 175 height 44
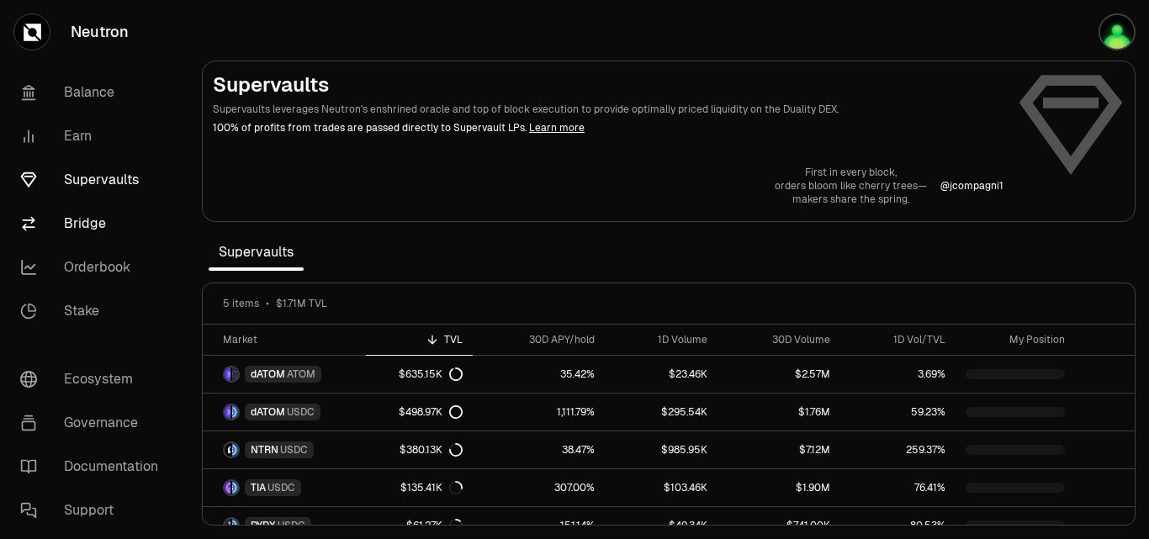
click at [93, 232] on link "Bridge" at bounding box center [94, 224] width 175 height 44
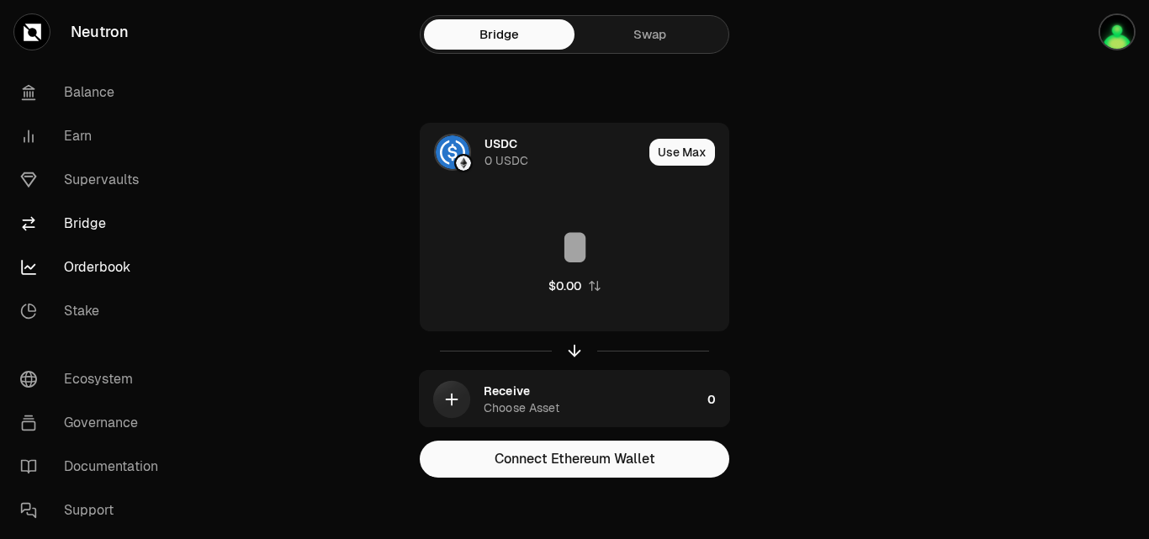
click at [97, 285] on link "Orderbook" at bounding box center [94, 268] width 175 height 44
click at [94, 310] on link "Stake" at bounding box center [94, 311] width 175 height 44
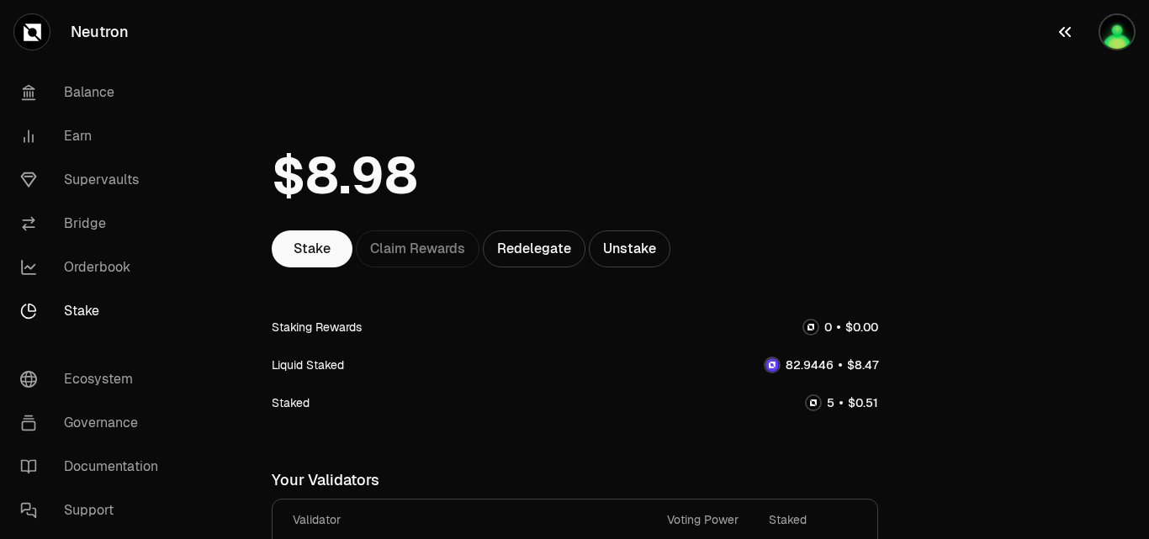
click at [1106, 35] on img "button" at bounding box center [1117, 31] width 37 height 37
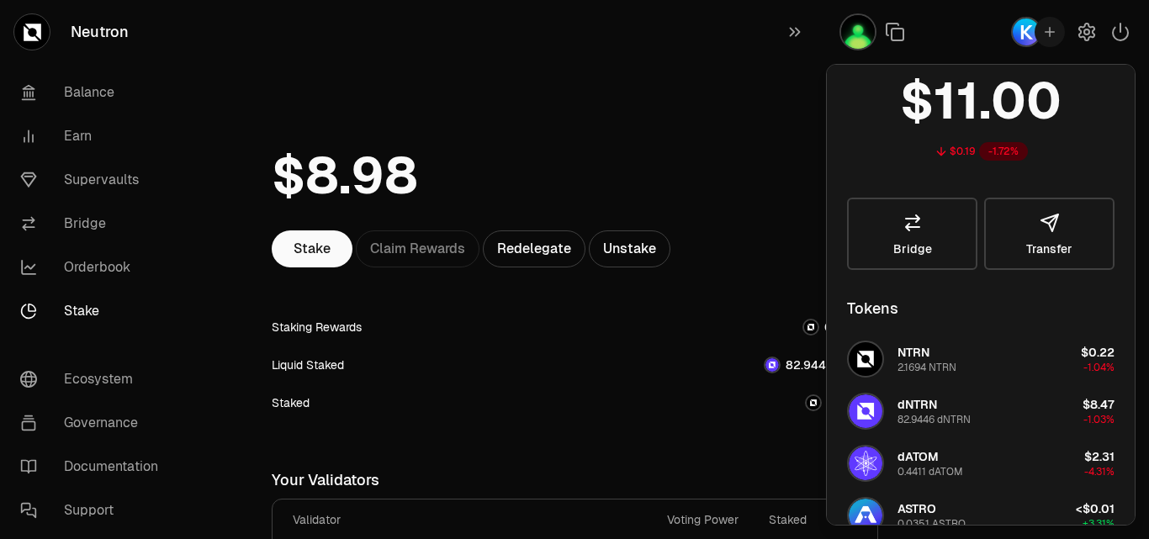
scroll to position [55, 0]
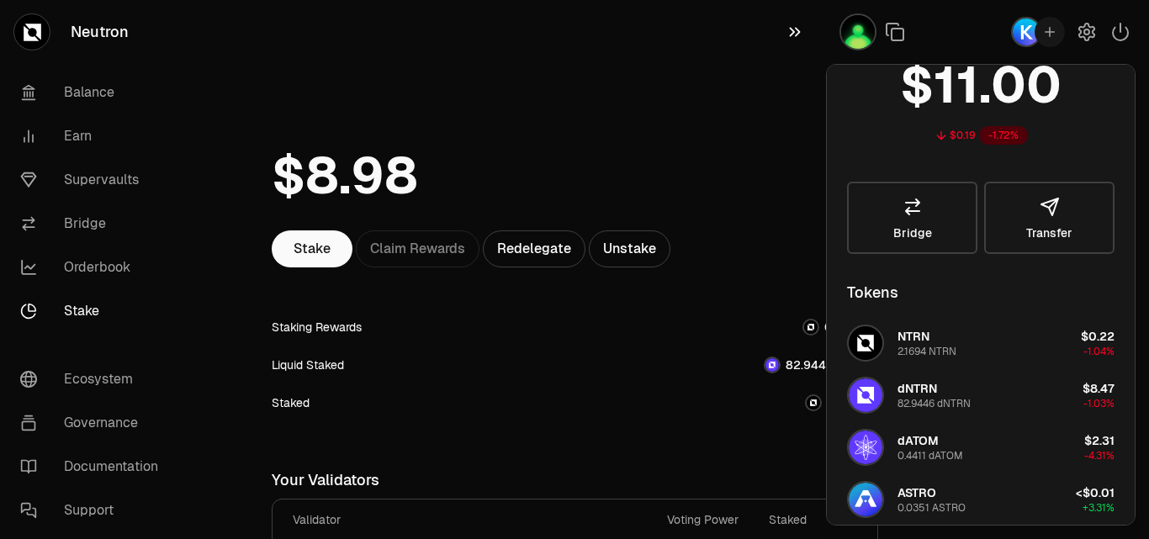
click at [789, 33] on icon "button" at bounding box center [795, 32] width 19 height 20
